Goal: Transaction & Acquisition: Purchase product/service

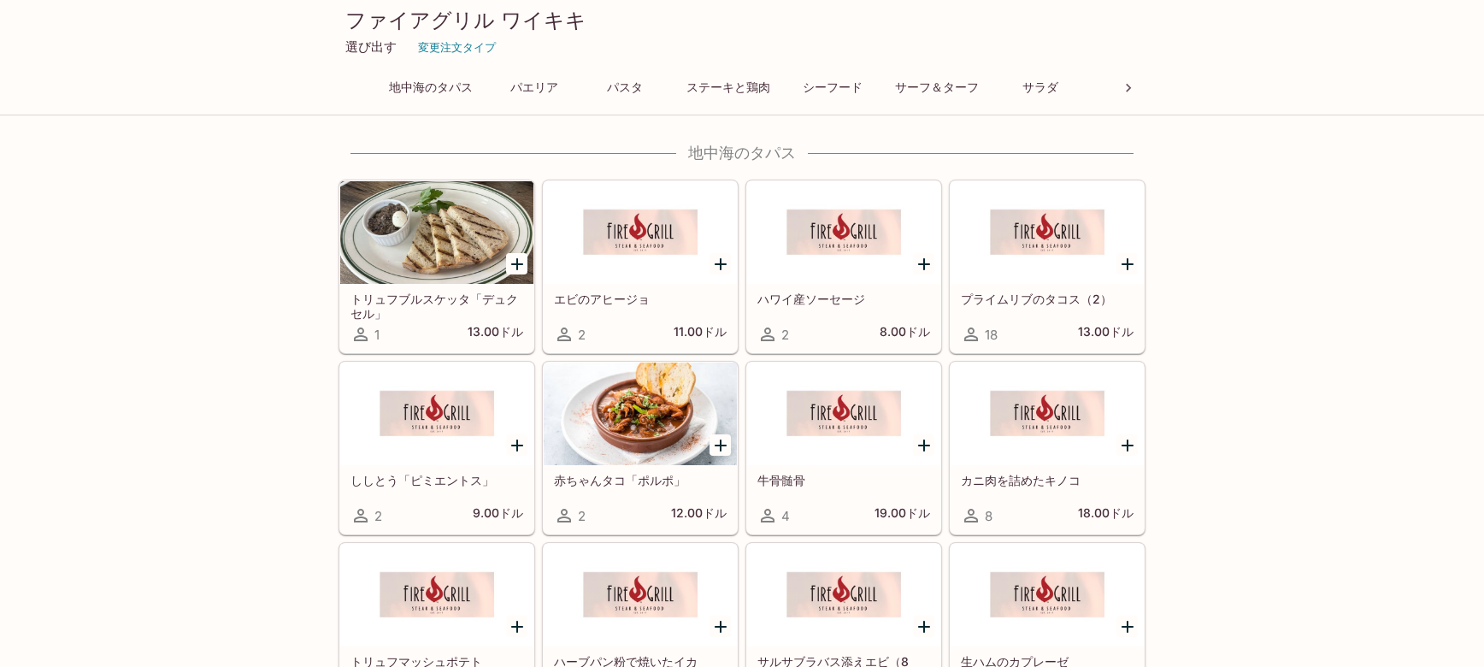
click at [1129, 85] on icon at bounding box center [1128, 88] width 5 height 9
click at [1129, 85] on div "地中海のタパス パエリア パスタ ステーキと鶏肉 シーフード サーフ＆ターフ サラダ ドリンク" at bounding box center [742, 92] width 807 height 34
click at [1084, 84] on font "ドリンク" at bounding box center [1075, 87] width 48 height 15
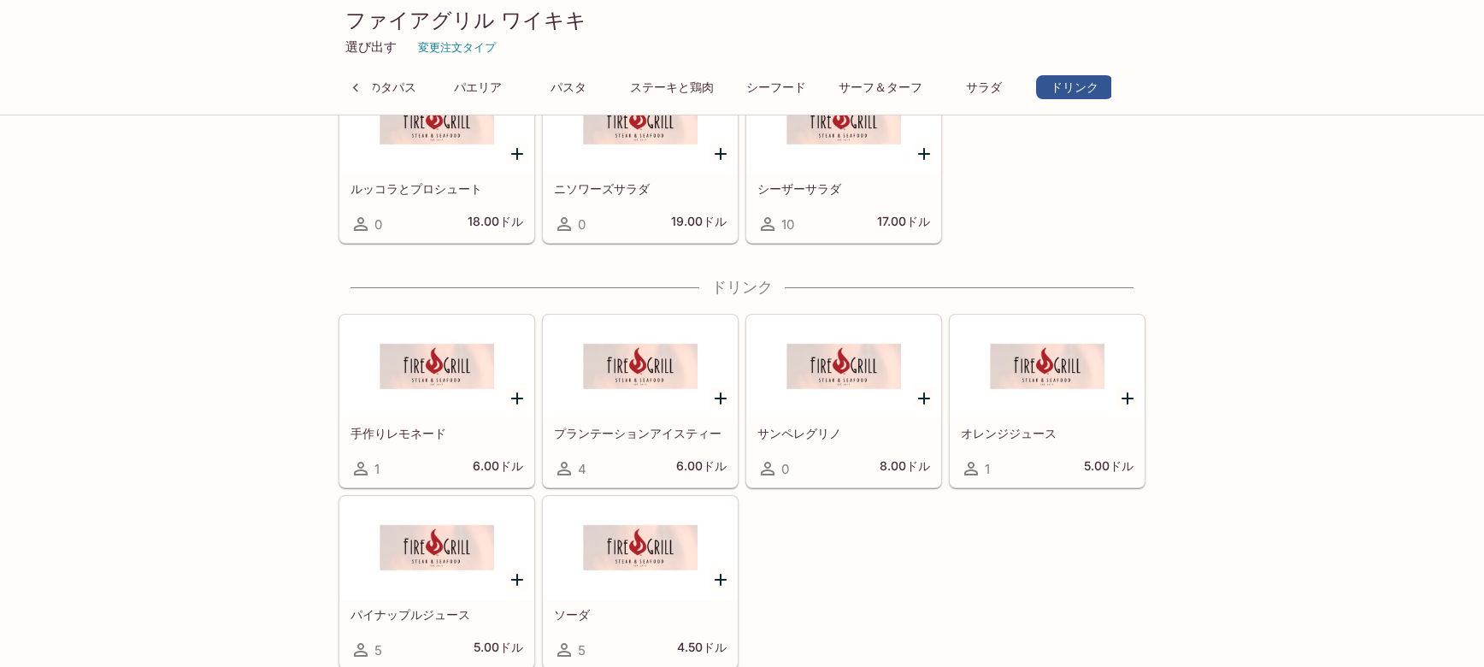
scroll to position [2305, 0]
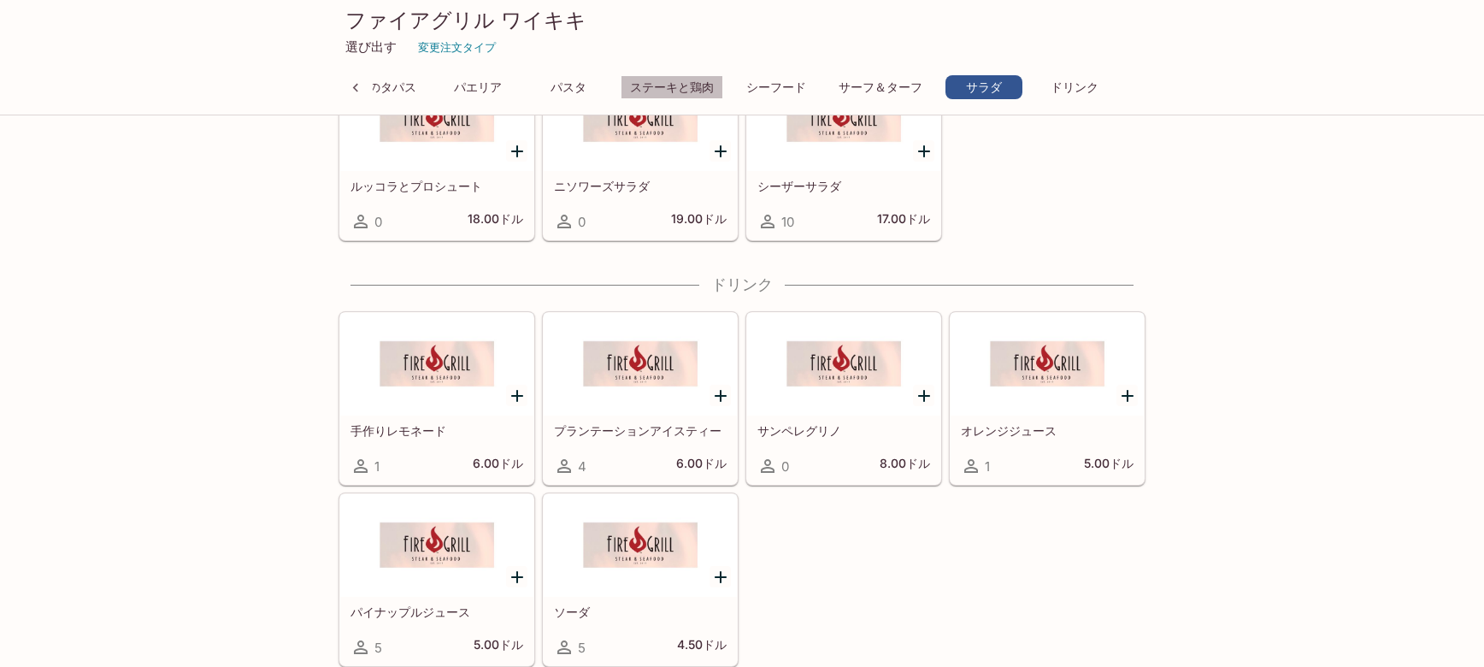
click at [675, 83] on font "ステーキと鶏肉" at bounding box center [672, 87] width 84 height 15
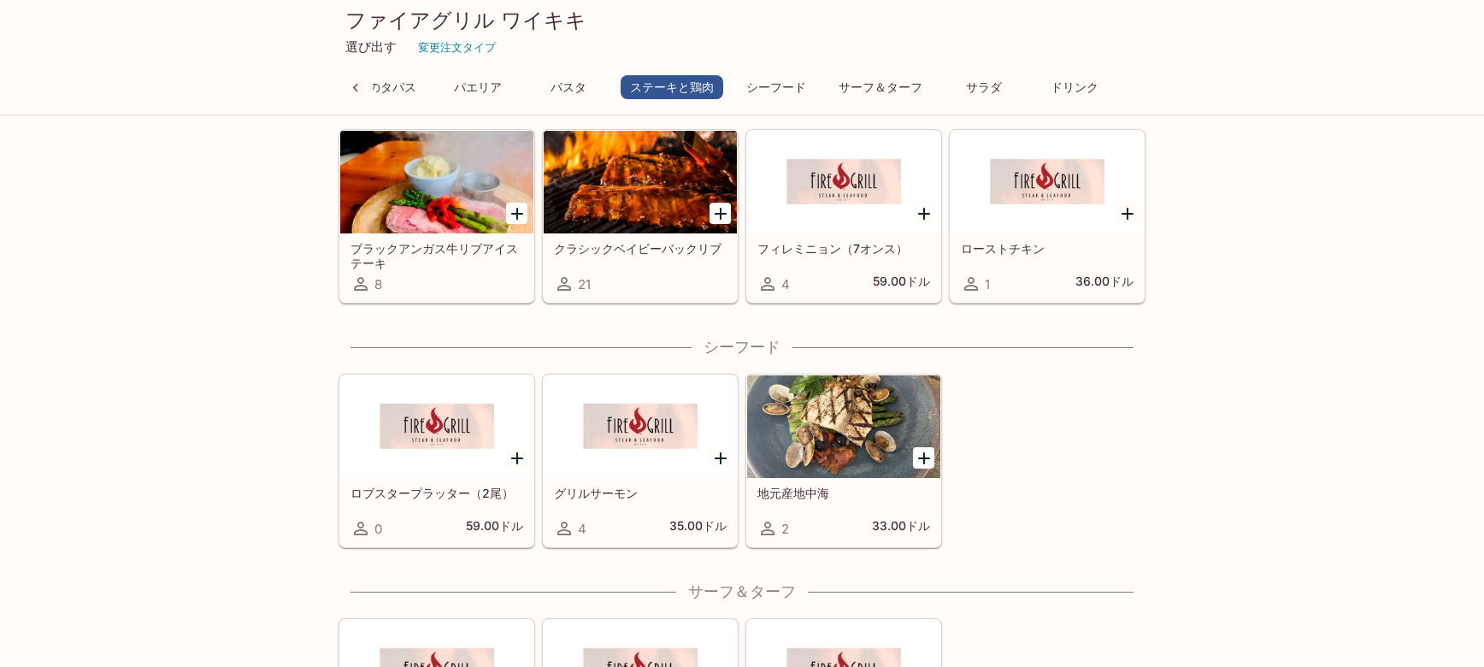
scroll to position [1457, 0]
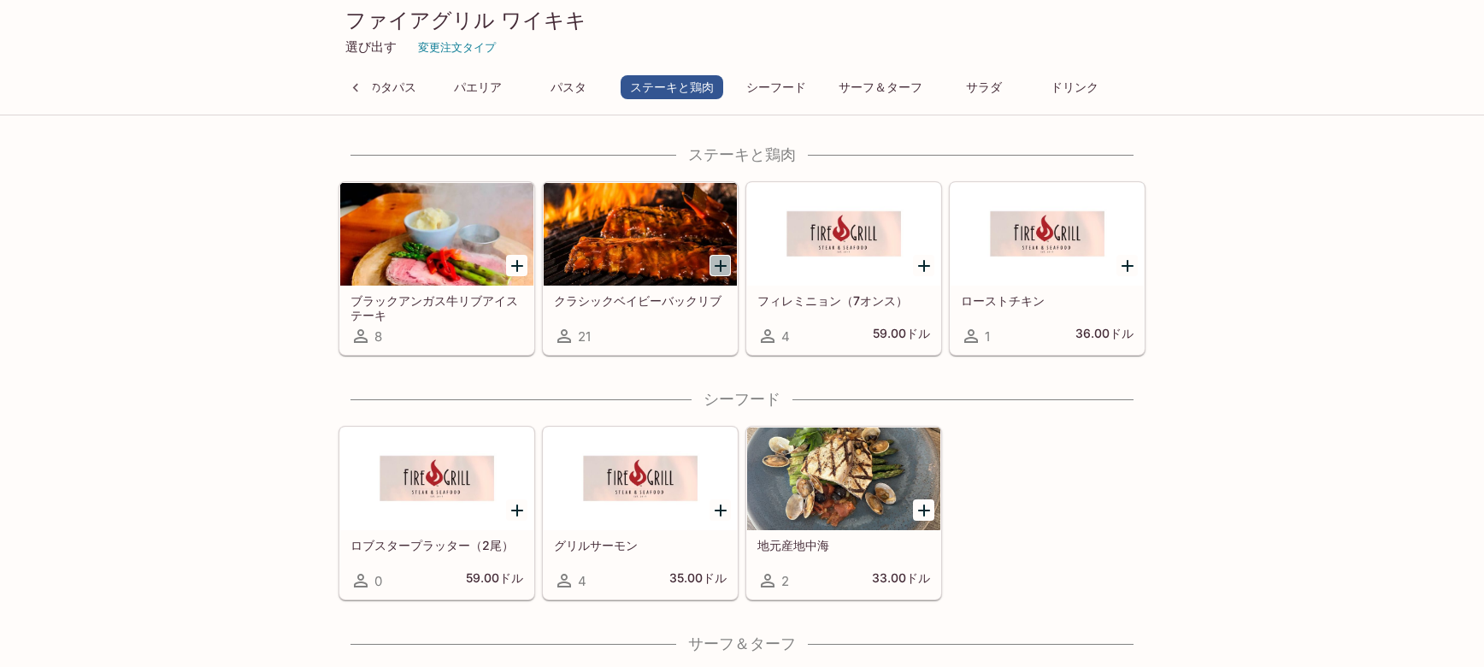
click at [714, 268] on icon "クラシックベイビーバックリブを追加" at bounding box center [721, 266] width 21 height 21
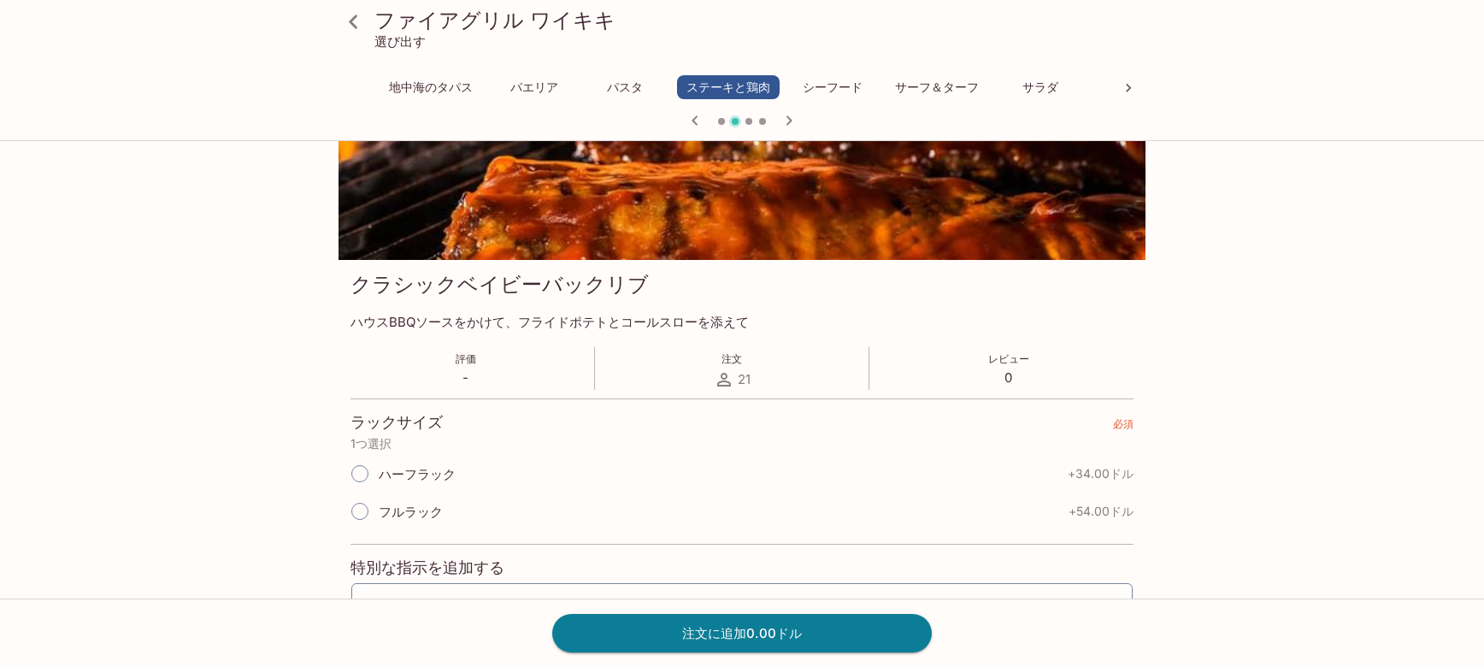
scroll to position [114, 0]
